Goal: Task Accomplishment & Management: Use online tool/utility

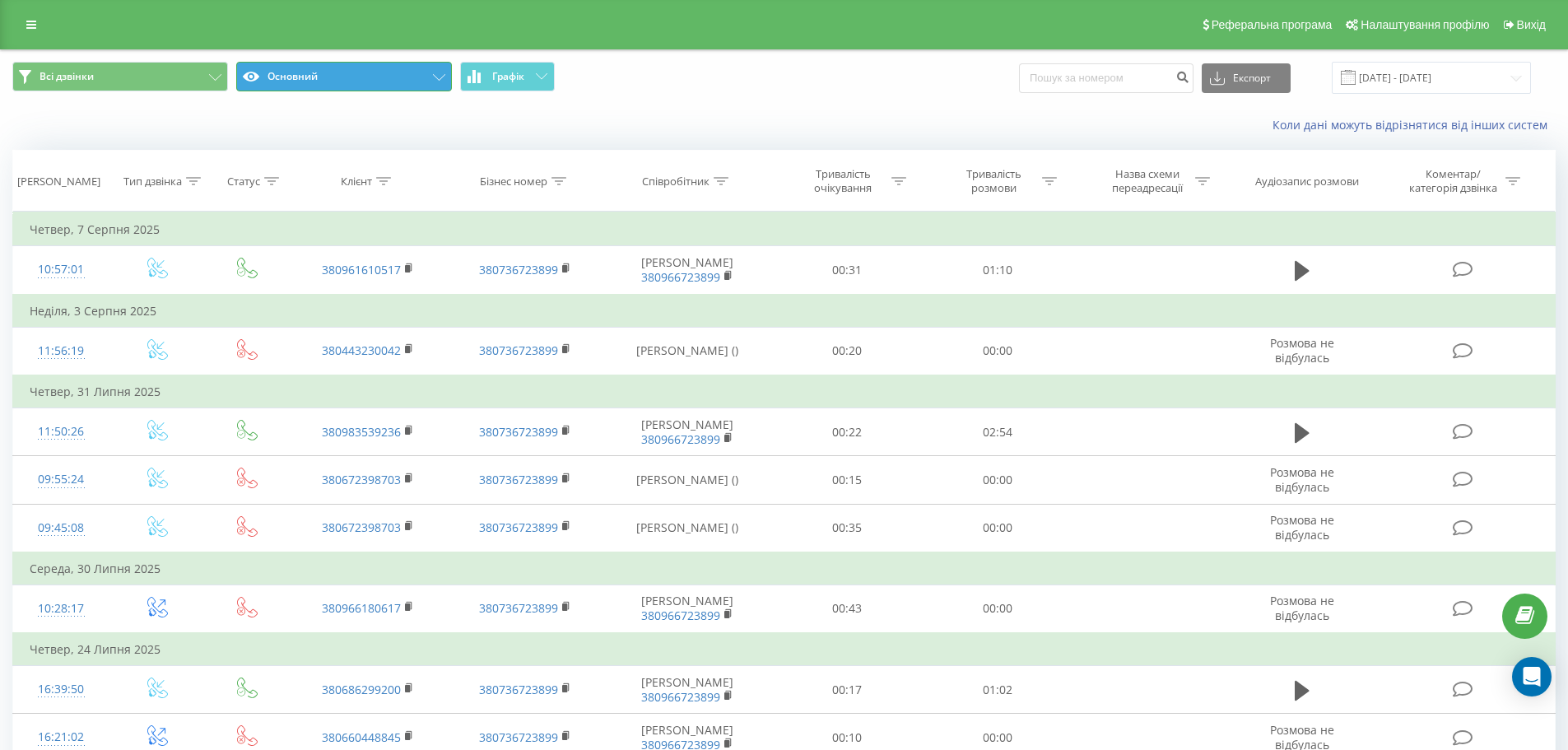
click at [441, 74] on icon at bounding box center [439, 77] width 13 height 6
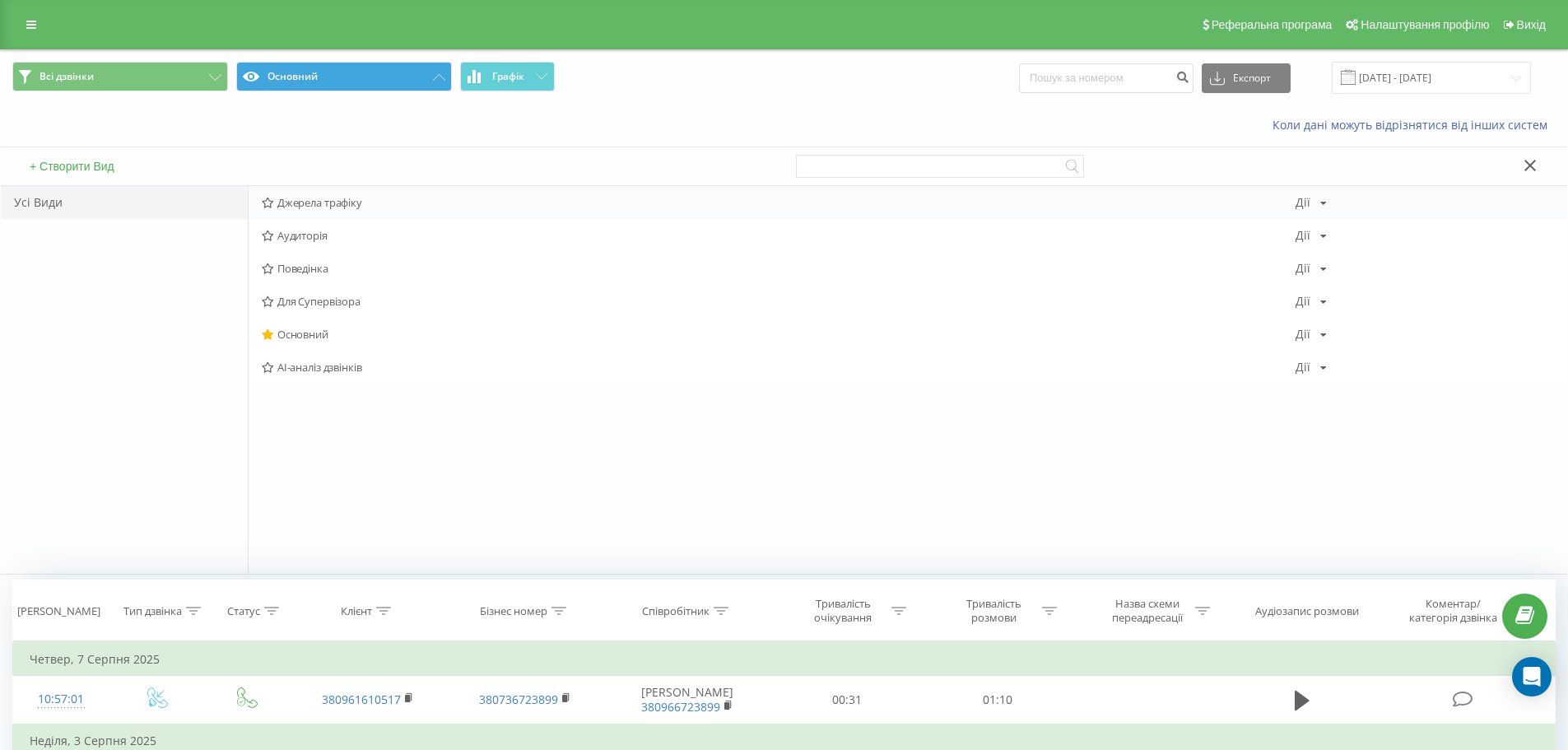
click at [335, 202] on span "Джерела трафіку" at bounding box center [779, 202] width 1034 height 12
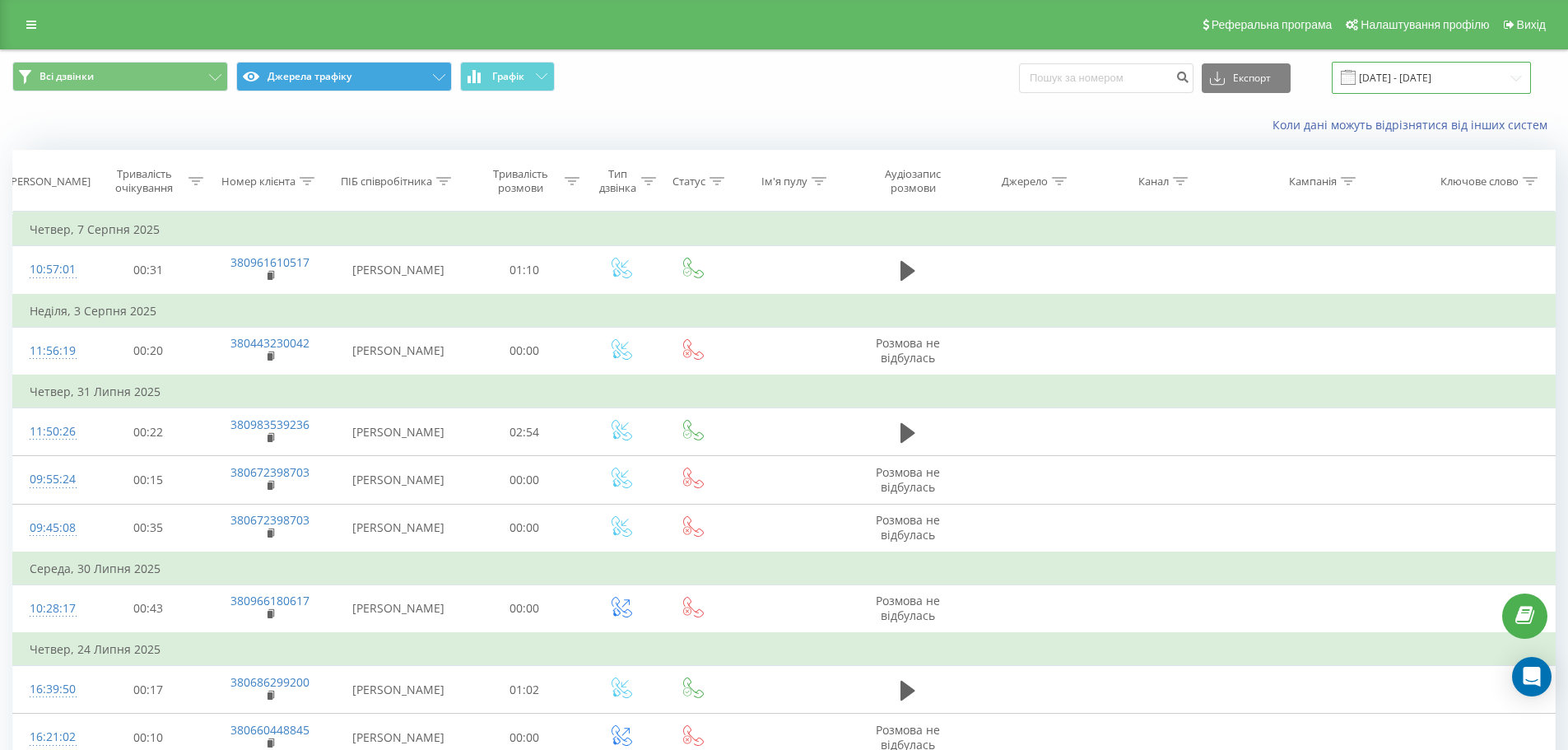
click at [1409, 76] on input "[DATE] - [DATE]" at bounding box center [1431, 78] width 199 height 32
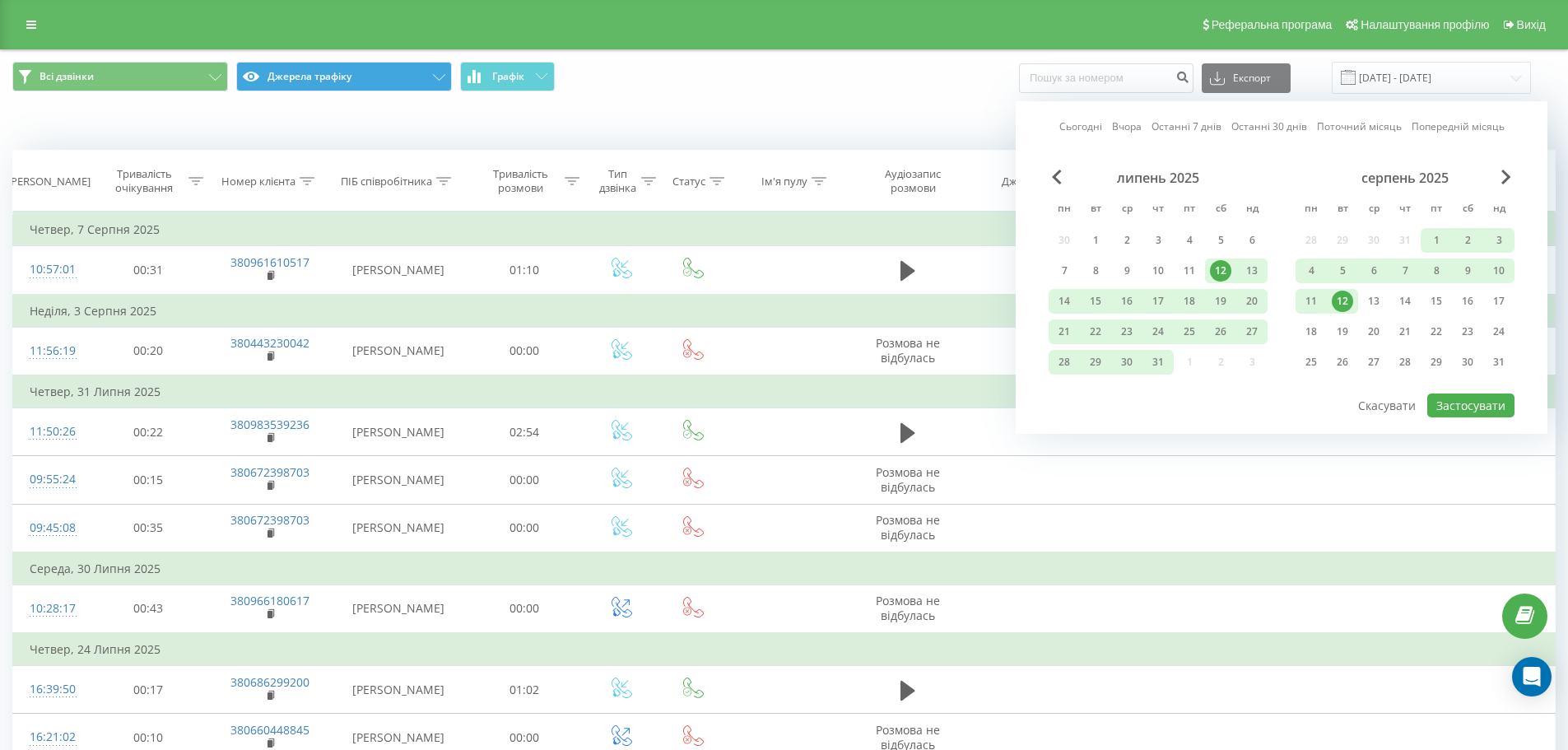
click at [1084, 127] on link "Сьогодні" at bounding box center [1080, 125] width 42 height 15
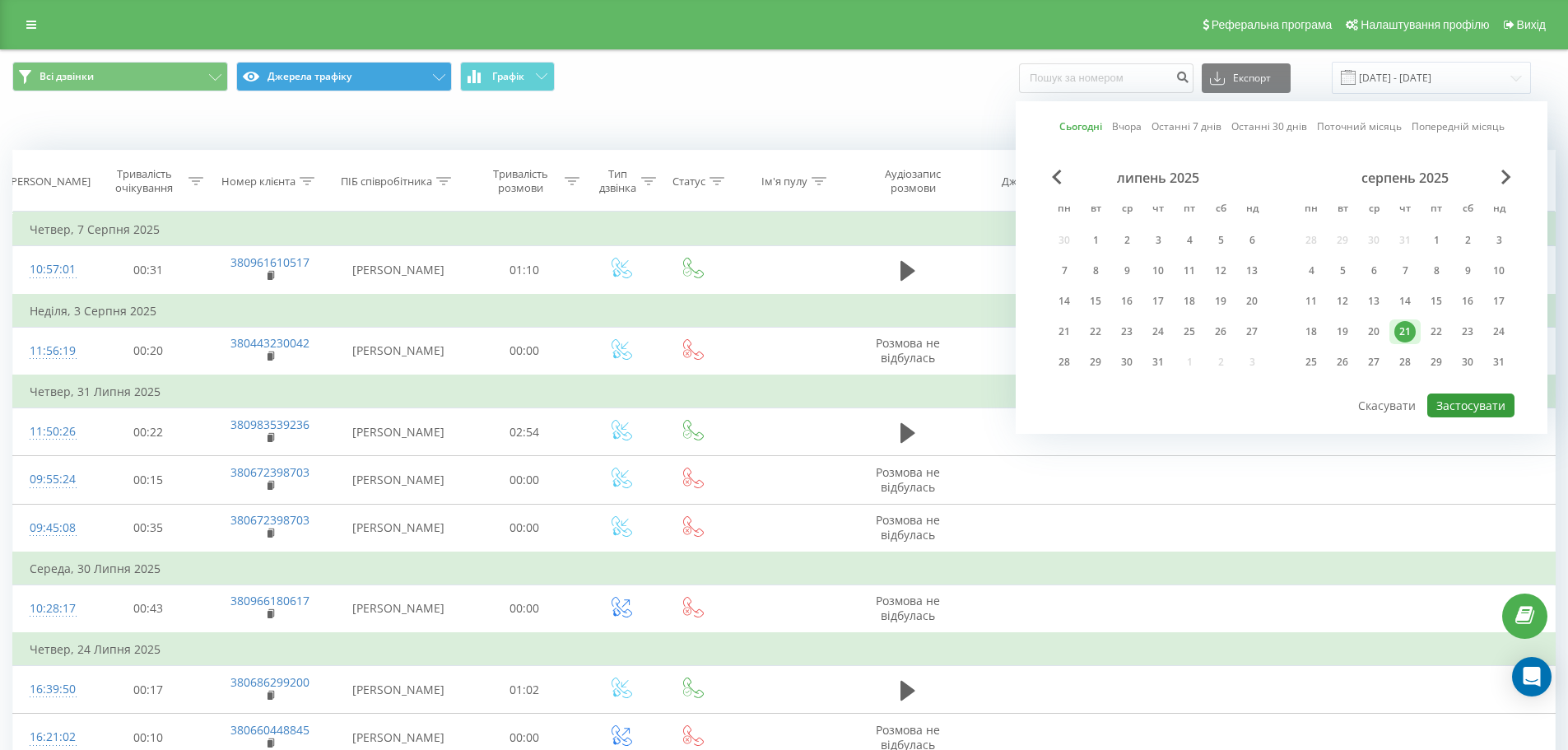
click at [1460, 396] on button "Застосувати" at bounding box center [1471, 405] width 88 height 23
type input "21.08.2025 - 21.08.2025"
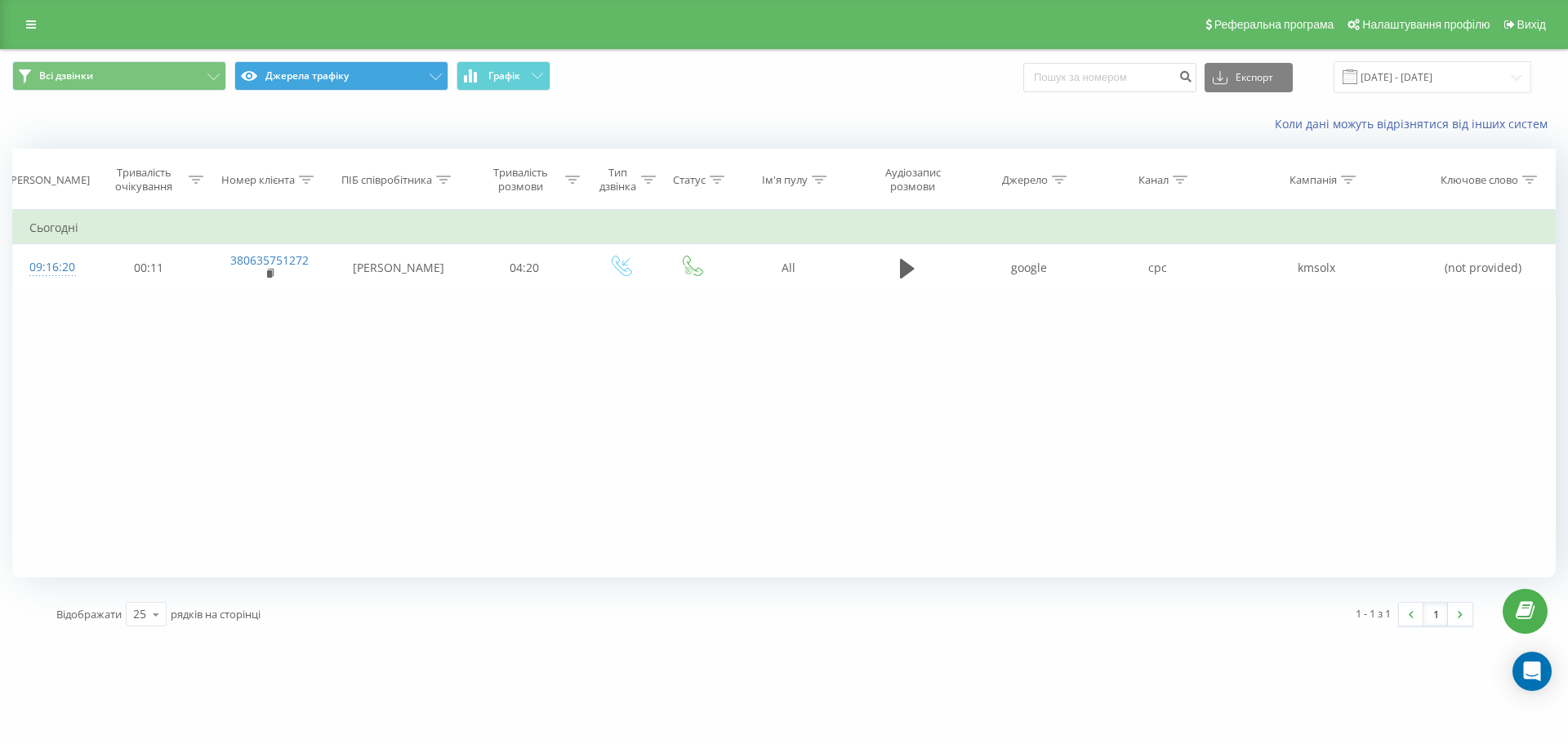
drag, startPoint x: 1490, startPoint y: 272, endPoint x: 1095, endPoint y: 463, distance: 438.8
click at [1095, 463] on div "Фільтрувати за умовою Дорівнює Скасувати OK Фільтрувати за умовою Містить Скасу…" at bounding box center [784, 393] width 1543 height 368
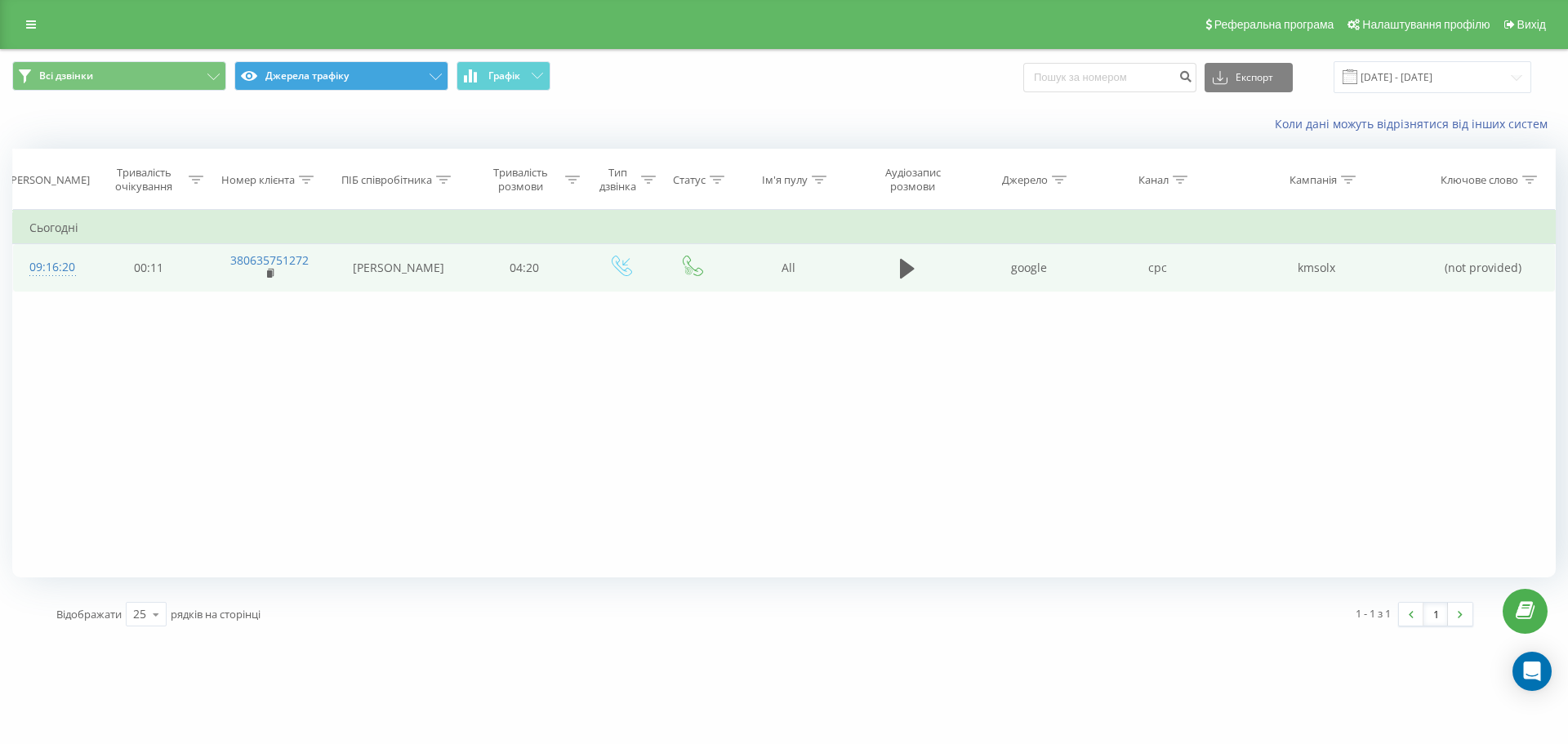
click at [1044, 275] on td "google" at bounding box center [1027, 268] width 128 height 47
click at [525, 269] on td "04:20" at bounding box center [524, 268] width 119 height 47
drag, startPoint x: 316, startPoint y: 258, endPoint x: 225, endPoint y: 266, distance: 91.4
click at [225, 266] on td "380635751272" at bounding box center [269, 268] width 124 height 47
copy link "380635751272"
